Goal: Check status: Check status

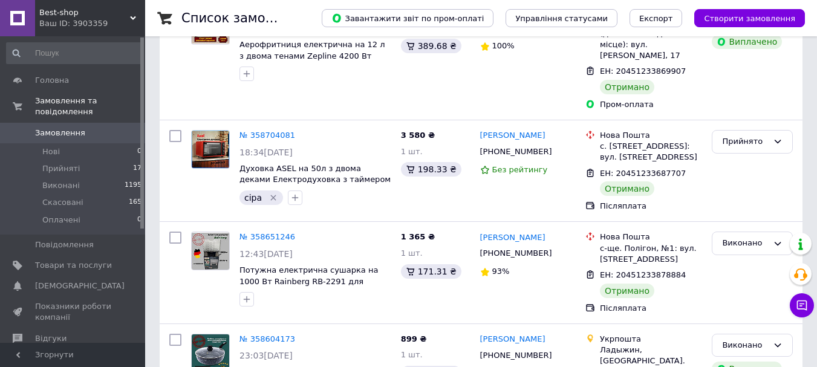
scroll to position [1519, 0]
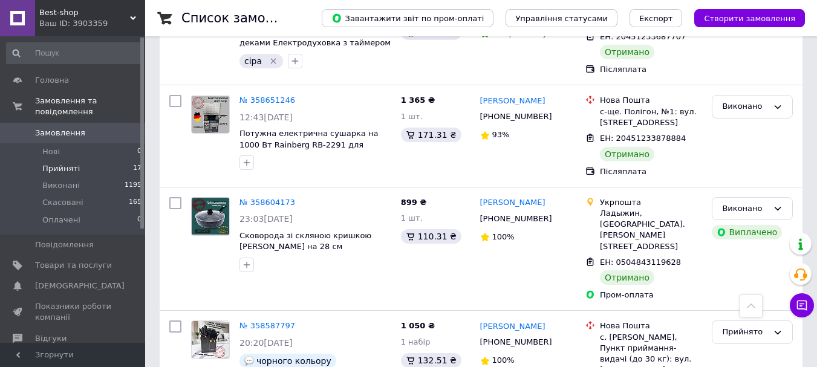
click at [102, 160] on li "Прийняті 17" at bounding box center [74, 168] width 149 height 17
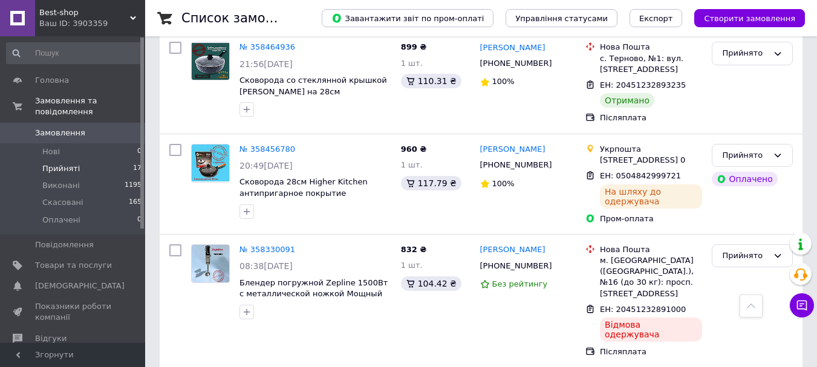
scroll to position [1471, 0]
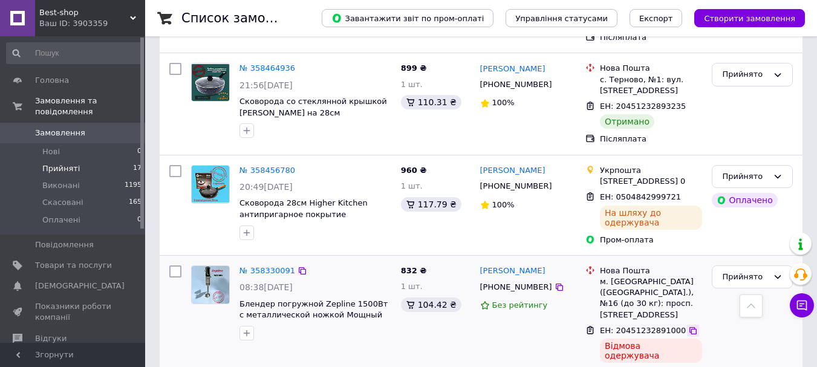
click at [689, 327] on icon at bounding box center [692, 330] width 7 height 7
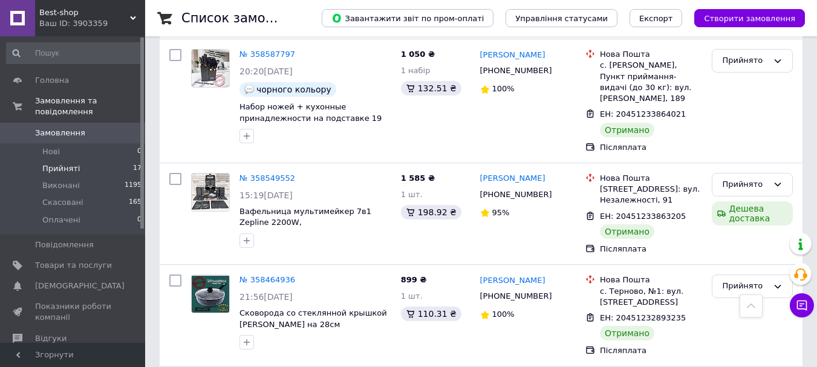
scroll to position [1229, 0]
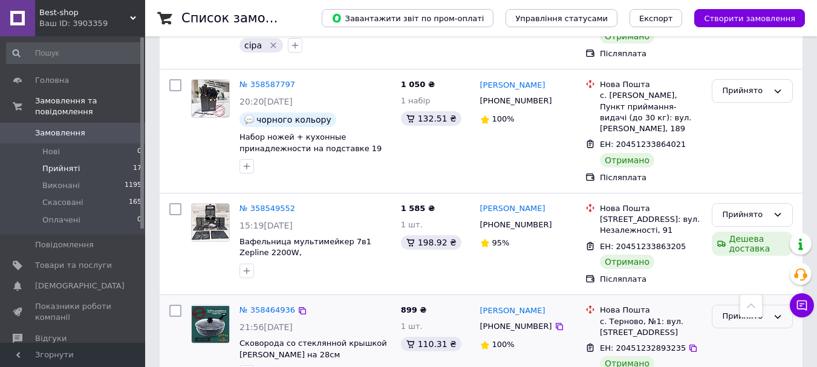
click at [745, 310] on div "Прийнято" at bounding box center [745, 316] width 46 height 13
click at [740, 331] on li "Виконано" at bounding box center [752, 342] width 80 height 22
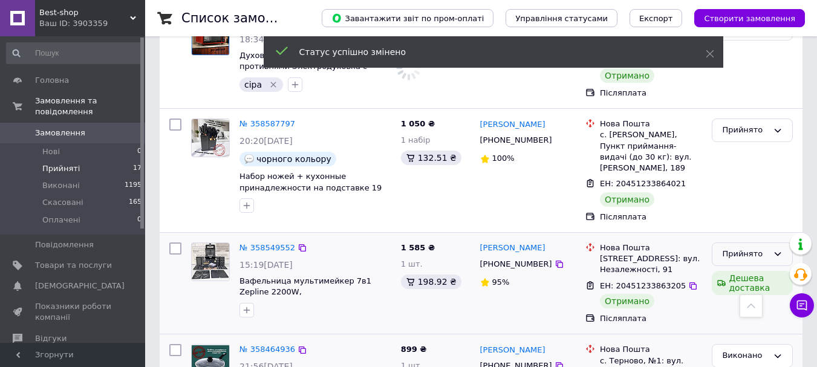
scroll to position [1168, 0]
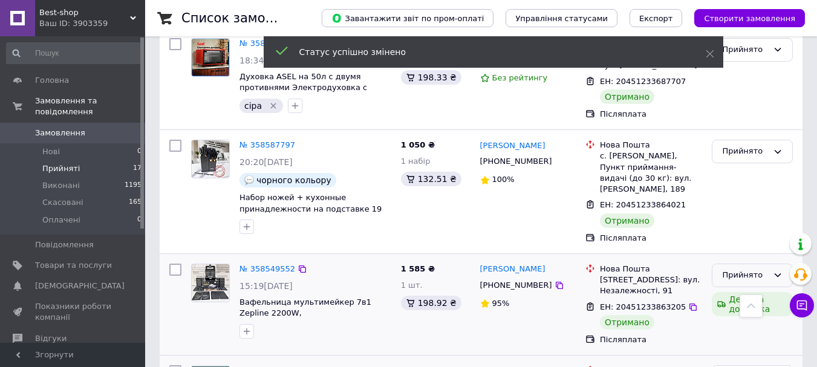
click at [735, 269] on div "Прийнято" at bounding box center [745, 275] width 46 height 13
click at [733, 290] on li "Виконано" at bounding box center [752, 301] width 80 height 22
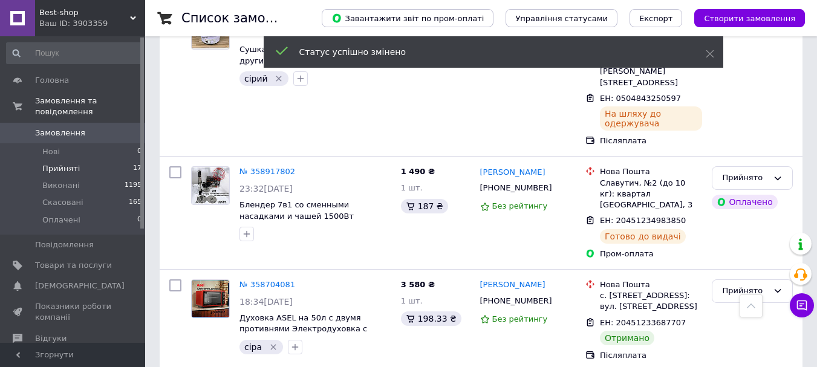
scroll to position [927, 0]
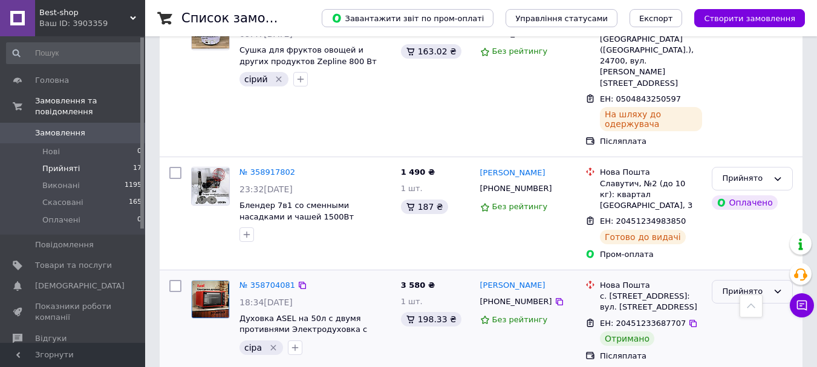
click at [733, 285] on div "Прийнято" at bounding box center [745, 291] width 46 height 13
click at [725, 306] on li "Виконано" at bounding box center [752, 317] width 80 height 22
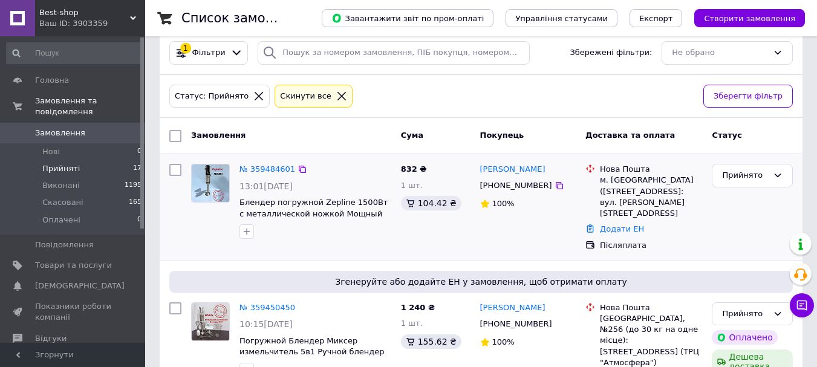
scroll to position [0, 0]
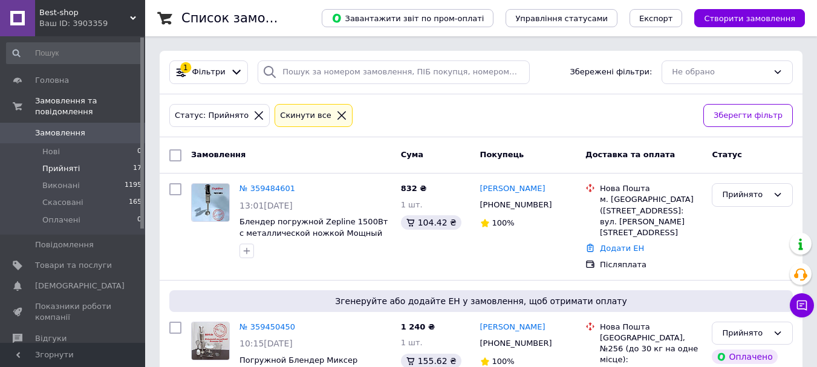
click at [73, 128] on span "Замовлення" at bounding box center [60, 133] width 50 height 11
